Goal: Task Accomplishment & Management: Use online tool/utility

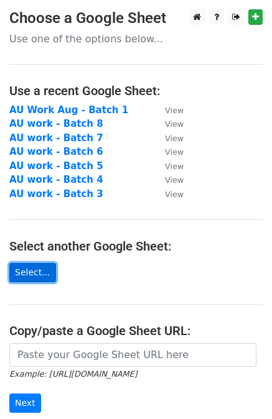
click at [37, 274] on link "Select..." at bounding box center [32, 272] width 47 height 19
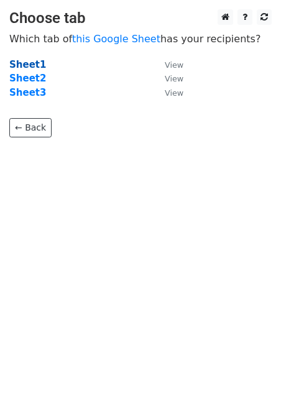
click at [30, 62] on strong "Sheet1" at bounding box center [27, 64] width 37 height 11
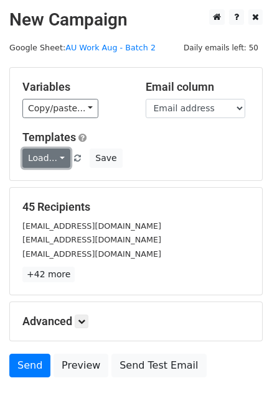
click at [57, 154] on link "Load..." at bounding box center [46, 158] width 48 height 19
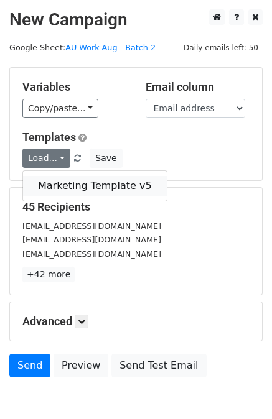
click at [67, 187] on link "Marketing Template v5" at bounding box center [95, 186] width 144 height 20
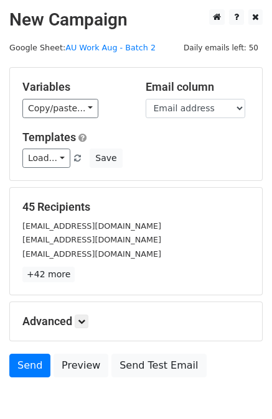
scroll to position [62, 0]
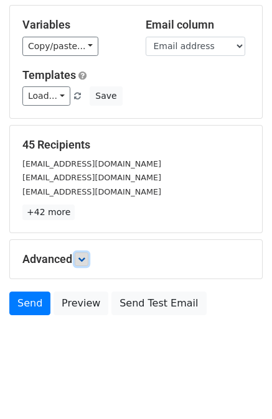
click at [88, 258] on link at bounding box center [82, 259] width 14 height 14
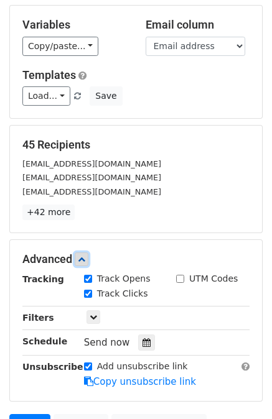
click at [88, 254] on link at bounding box center [82, 259] width 14 height 14
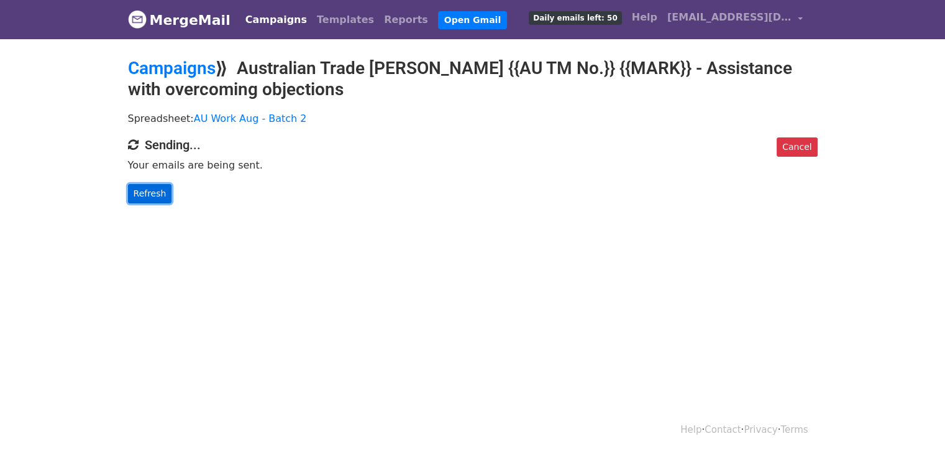
click at [143, 187] on link "Refresh" at bounding box center [150, 193] width 44 height 19
